Goal: Obtain resource: Download file/media

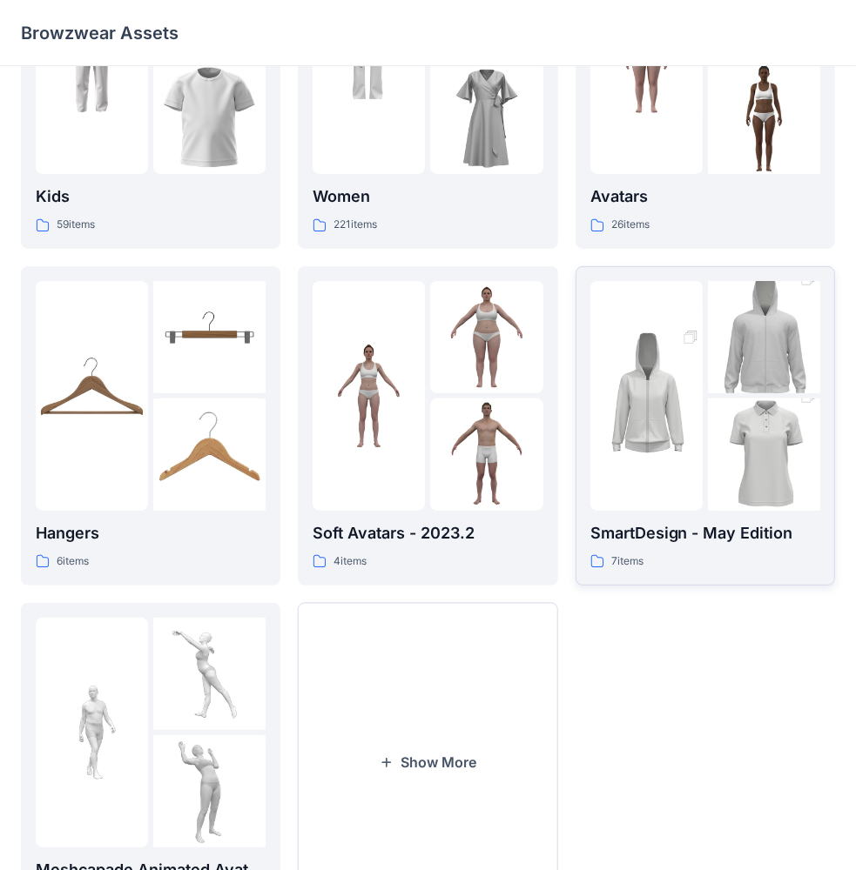
scroll to position [258, 0]
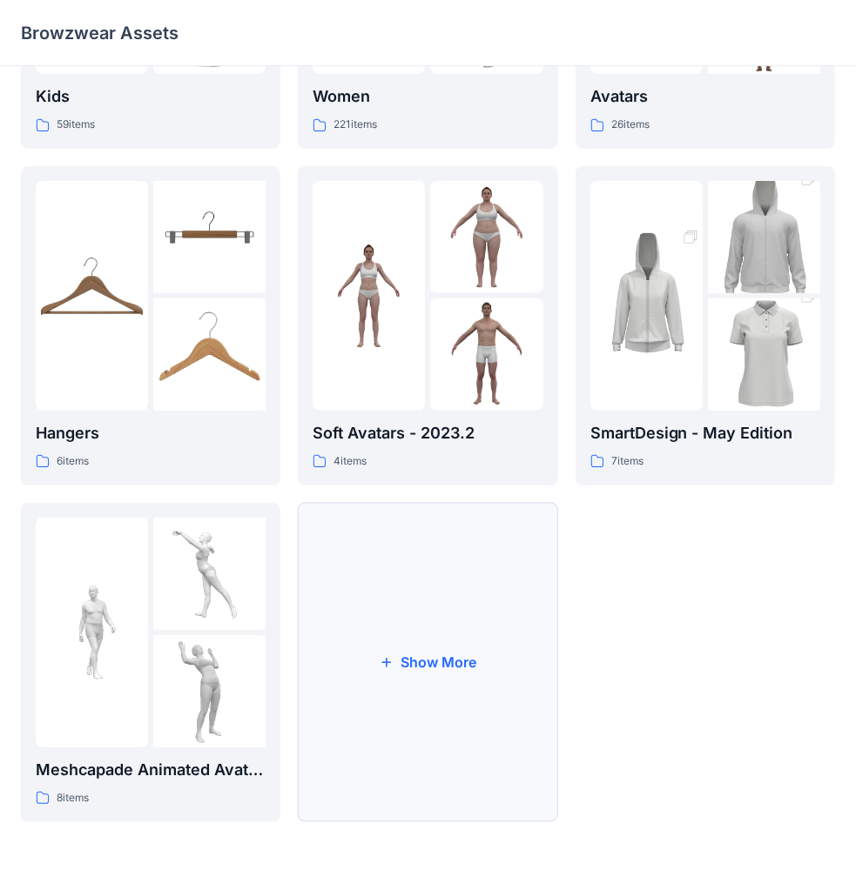
click at [449, 651] on button "Show More" at bounding box center [427, 662] width 259 height 319
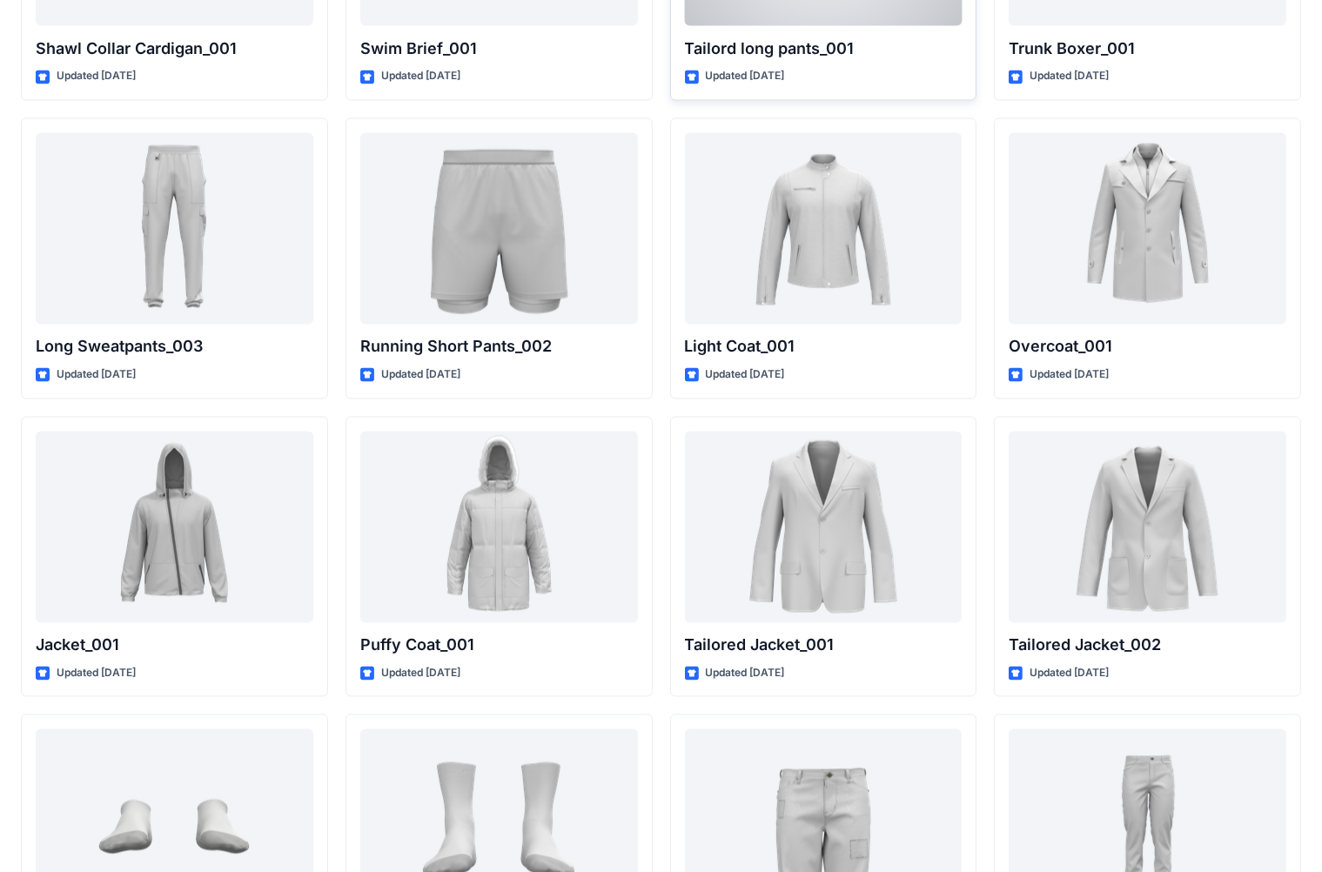
scroll to position [3388, 0]
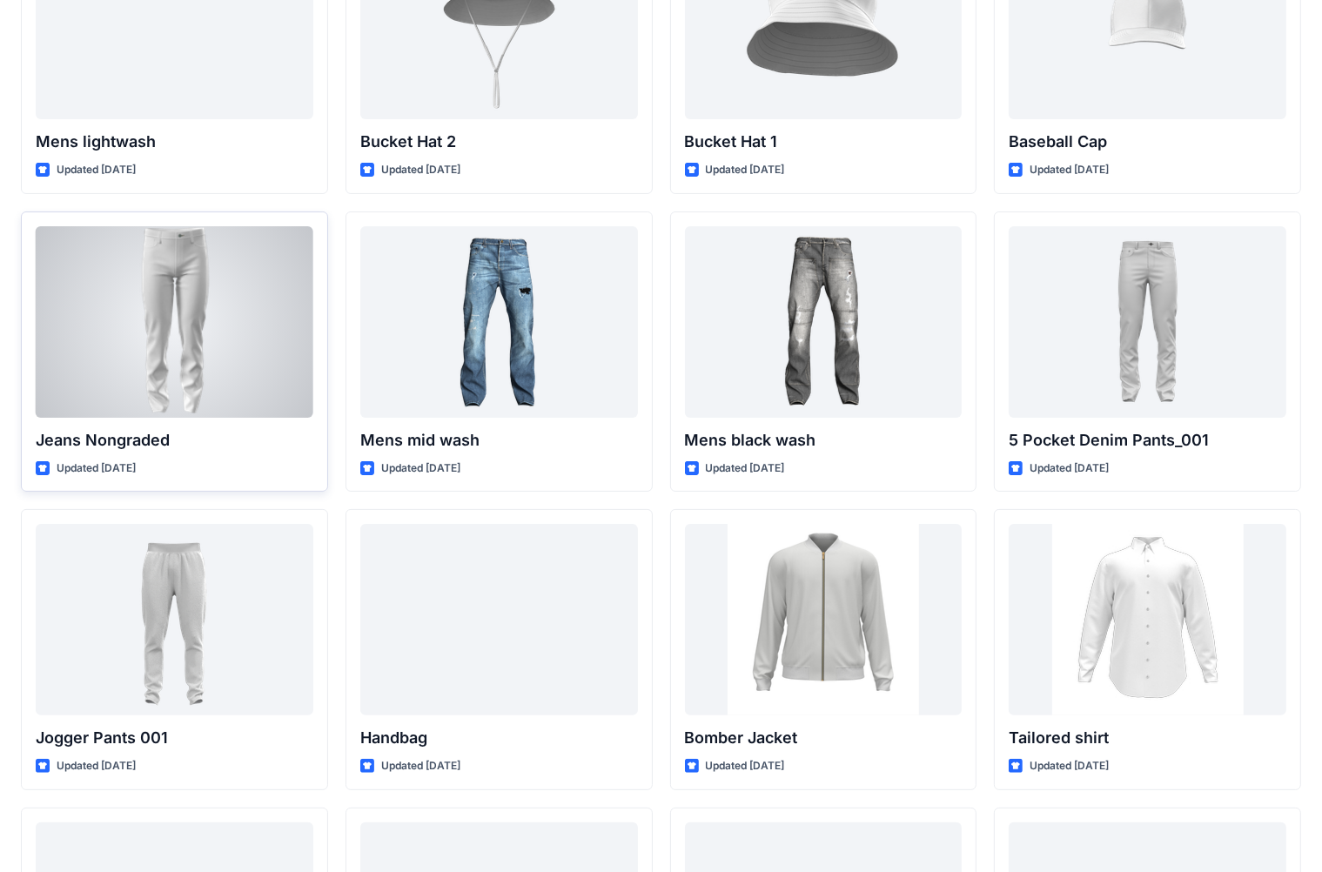
scroll to position [0, 0]
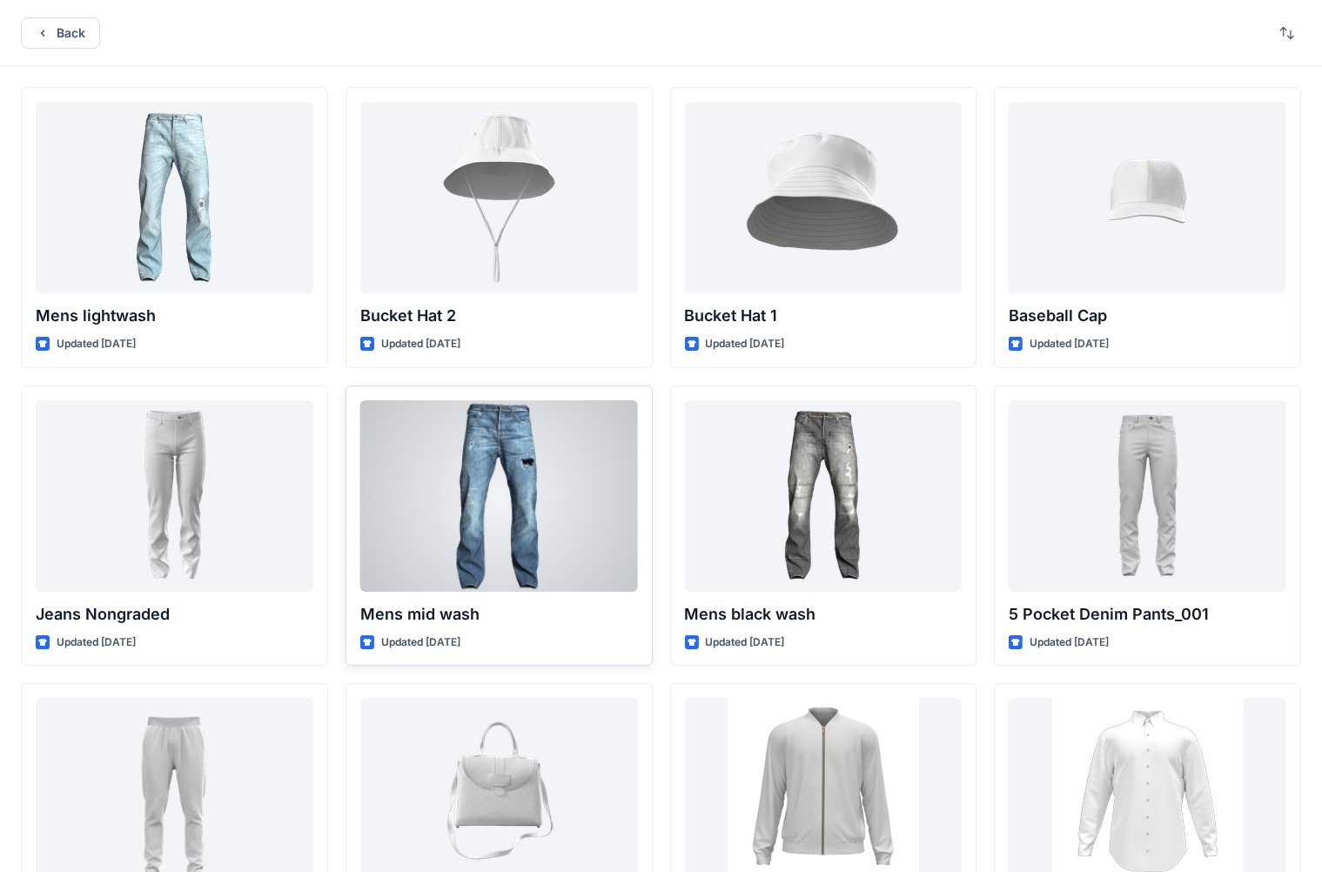
click at [489, 473] on div at bounding box center [499, 495] width 278 height 191
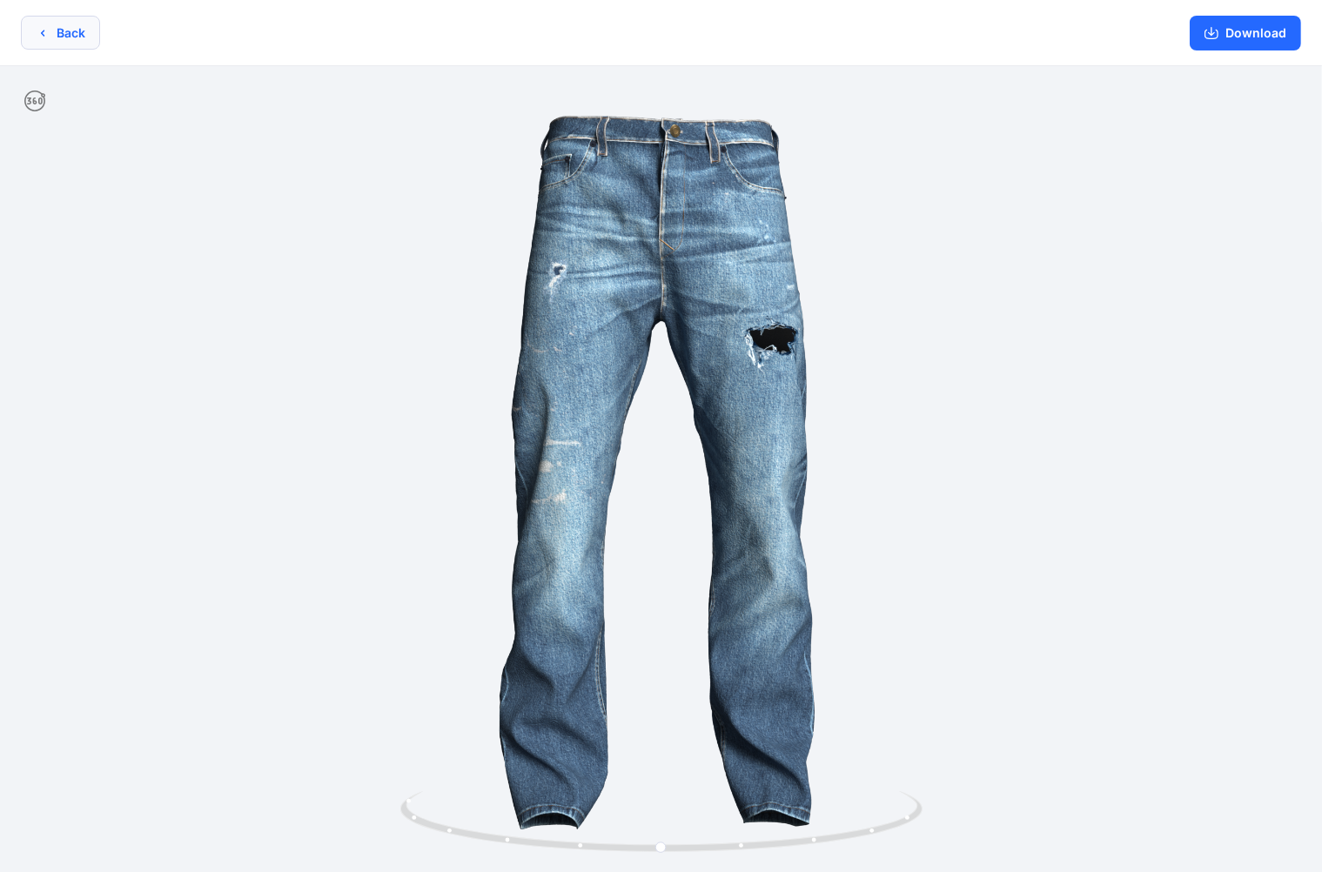
click at [43, 26] on icon "button" at bounding box center [43, 33] width 14 height 14
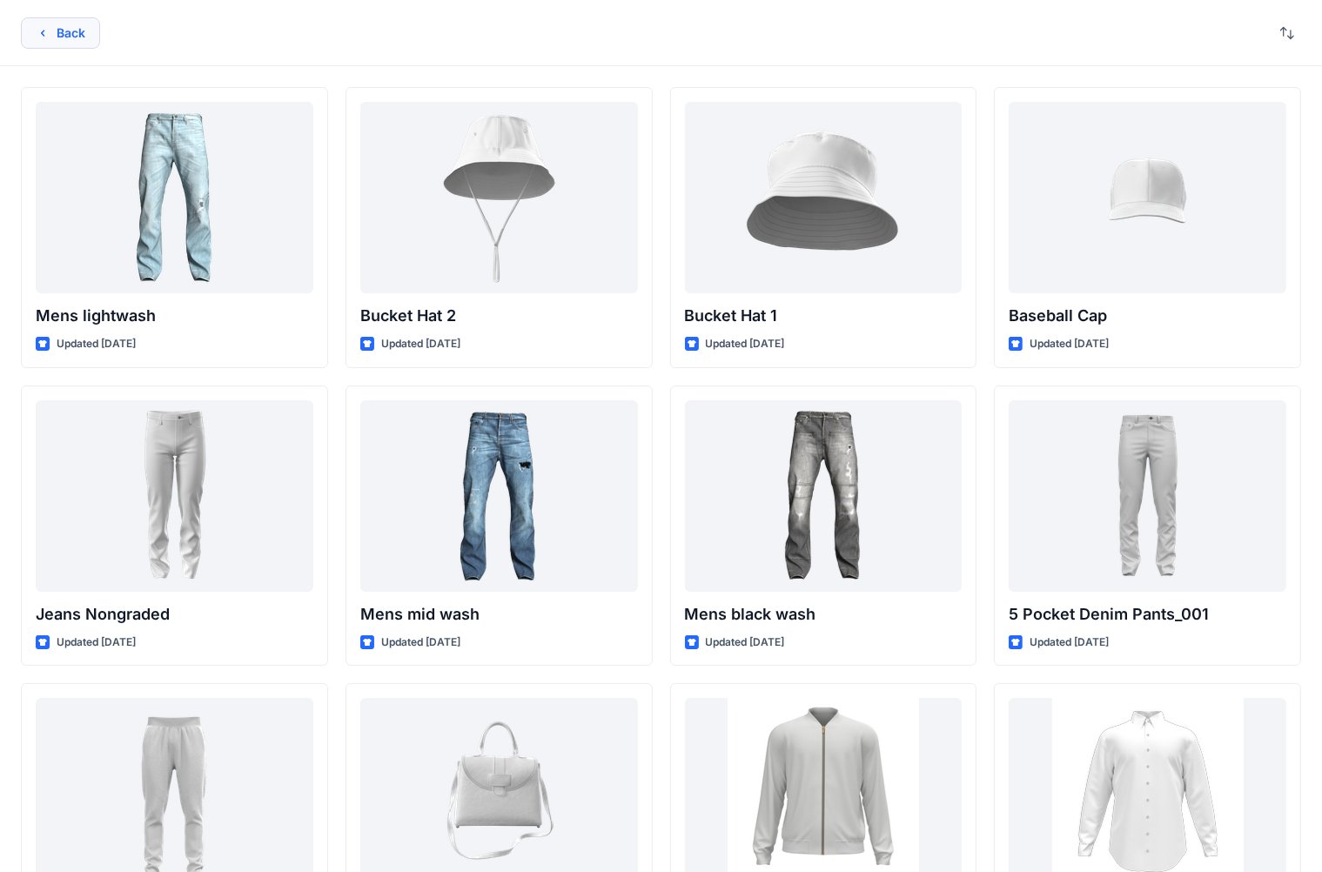
click at [57, 45] on button "Back" at bounding box center [60, 32] width 79 height 31
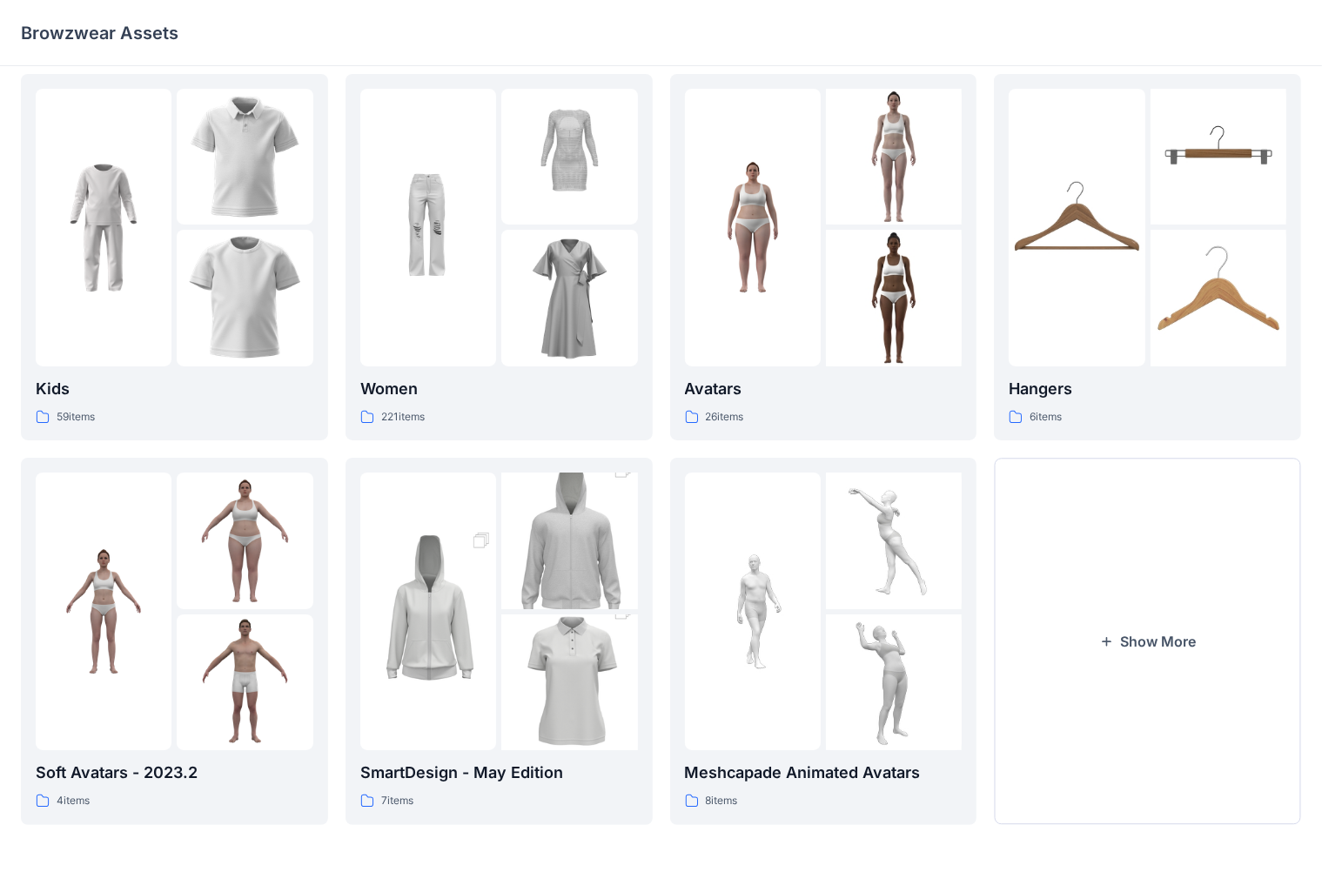
scroll to position [14, 0]
click at [870, 641] on button "Show More" at bounding box center [1147, 640] width 307 height 366
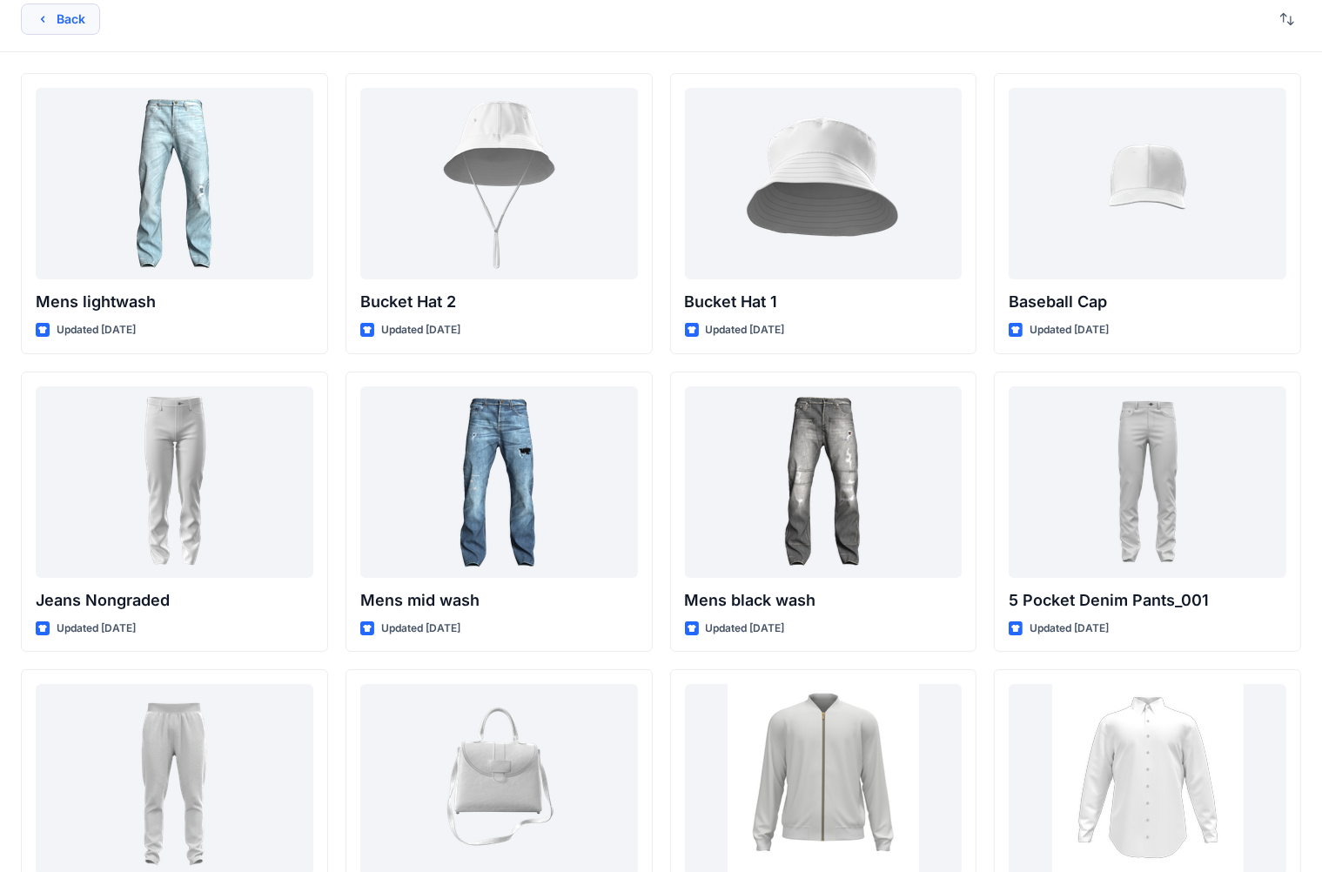
click at [77, 17] on button "Back" at bounding box center [60, 18] width 79 height 31
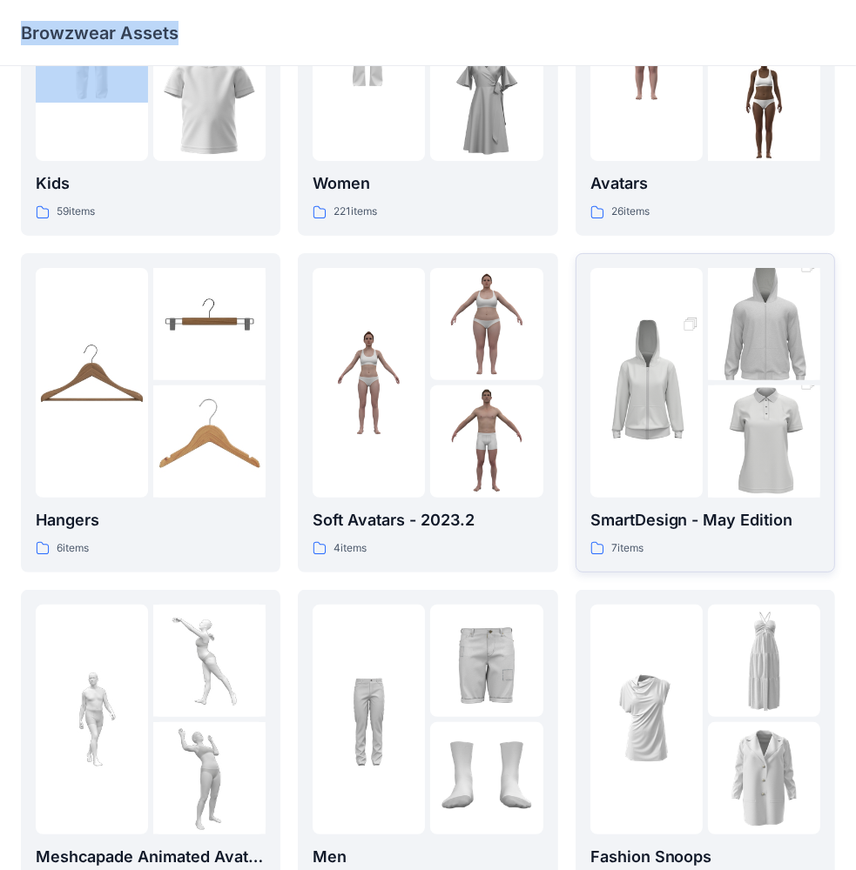
scroll to position [174, 0]
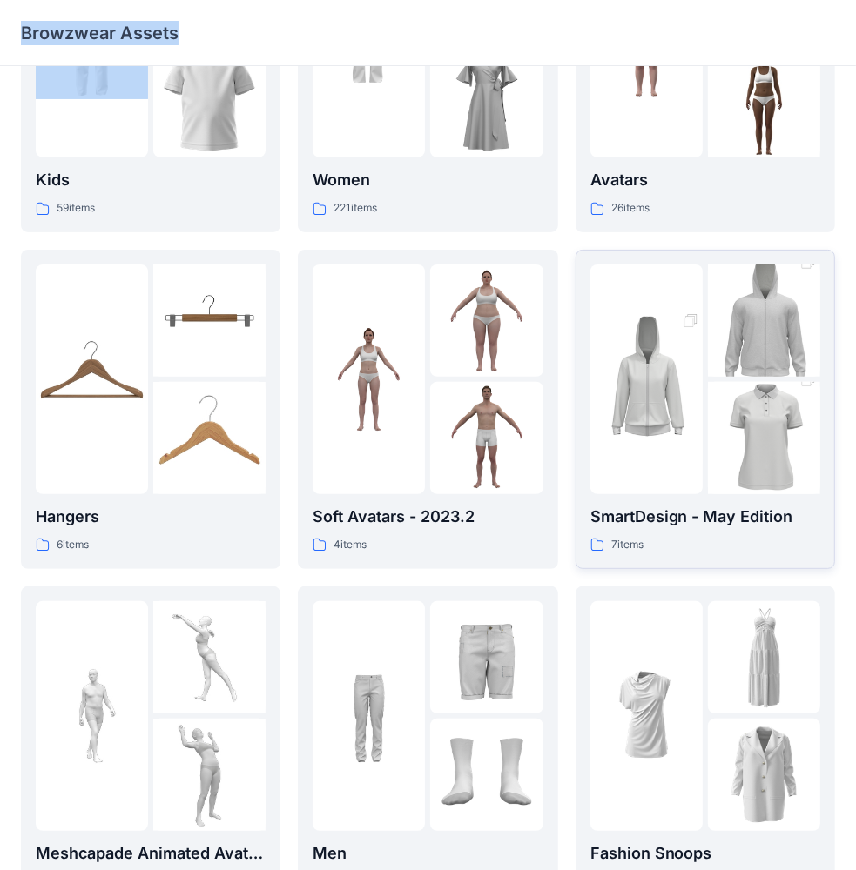
click at [648, 445] on img at bounding box center [646, 379] width 112 height 169
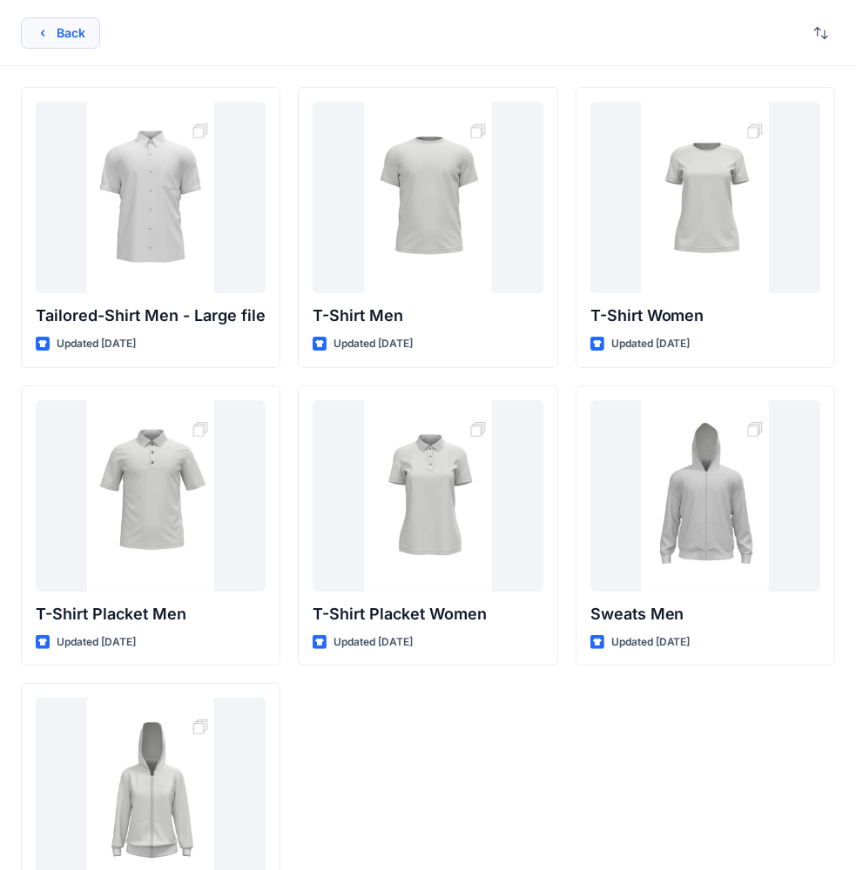
click at [61, 44] on button "Back" at bounding box center [60, 32] width 79 height 31
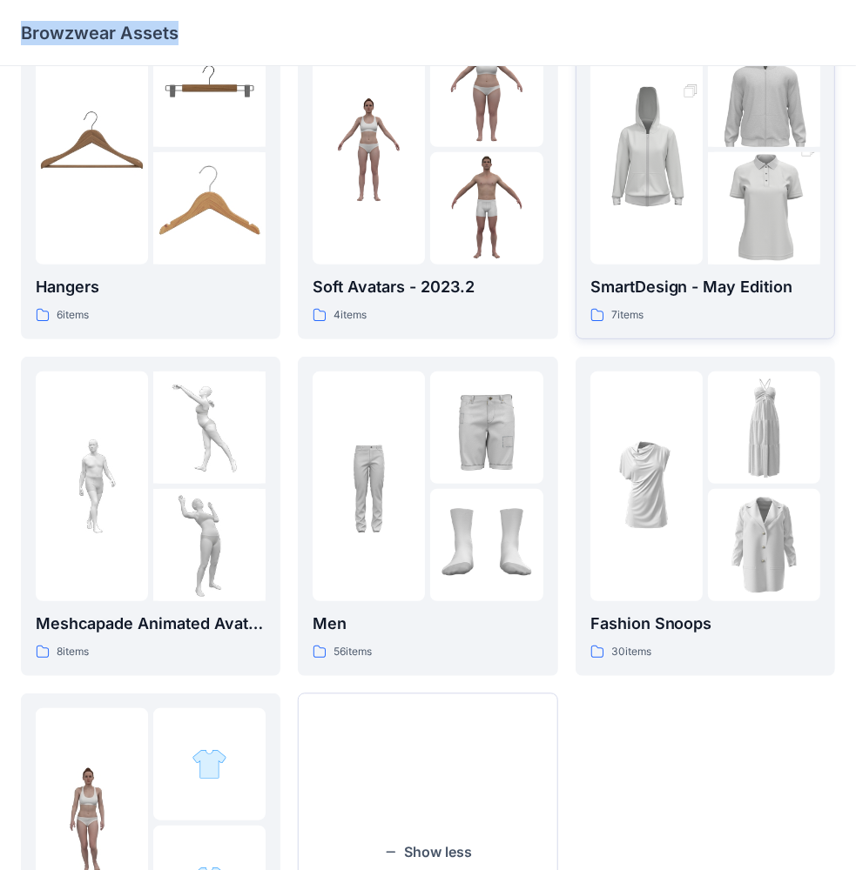
scroll to position [435, 0]
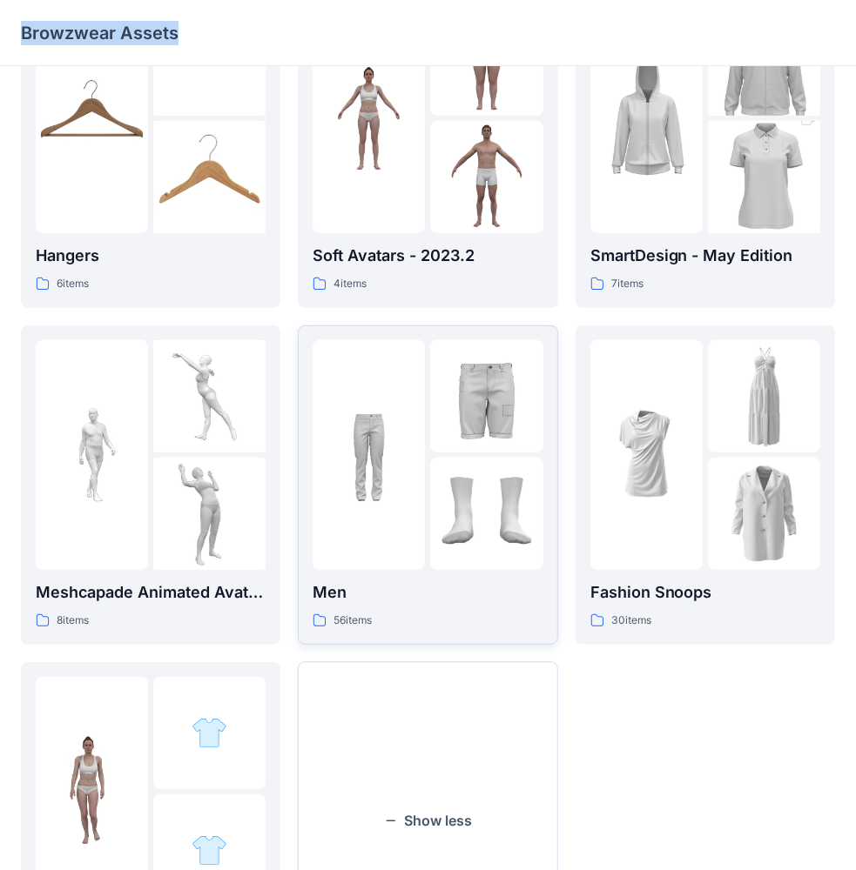
click at [471, 480] on img at bounding box center [486, 514] width 112 height 112
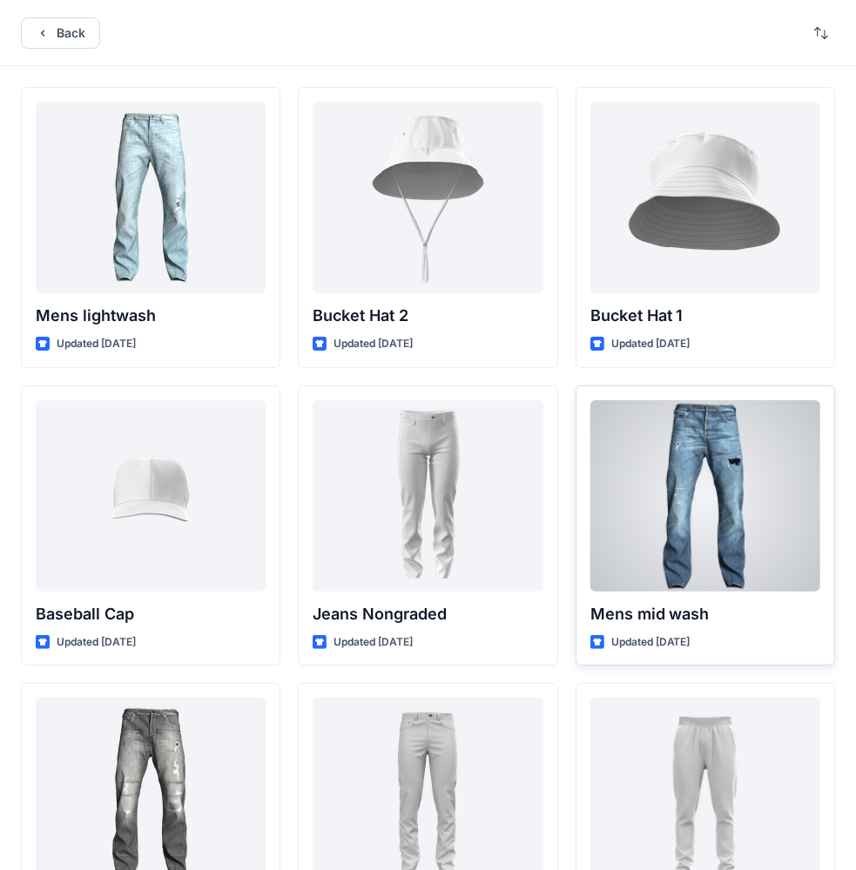
click at [707, 509] on div at bounding box center [705, 495] width 230 height 191
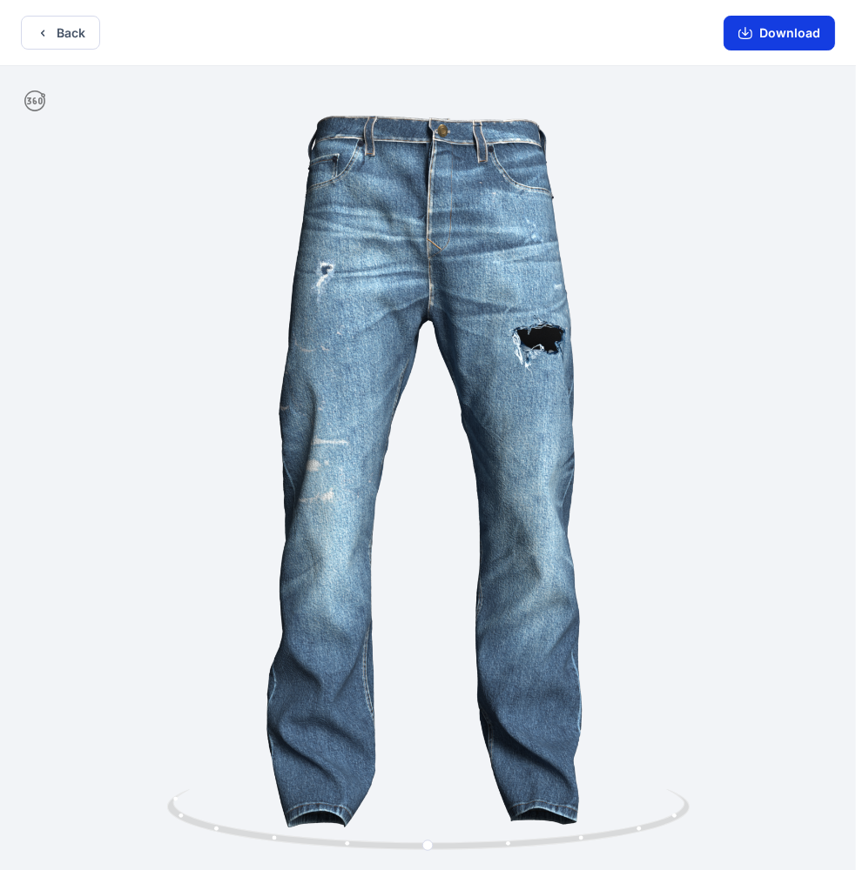
click at [820, 30] on button "Download" at bounding box center [778, 33] width 111 height 35
